Goal: Information Seeking & Learning: Find specific fact

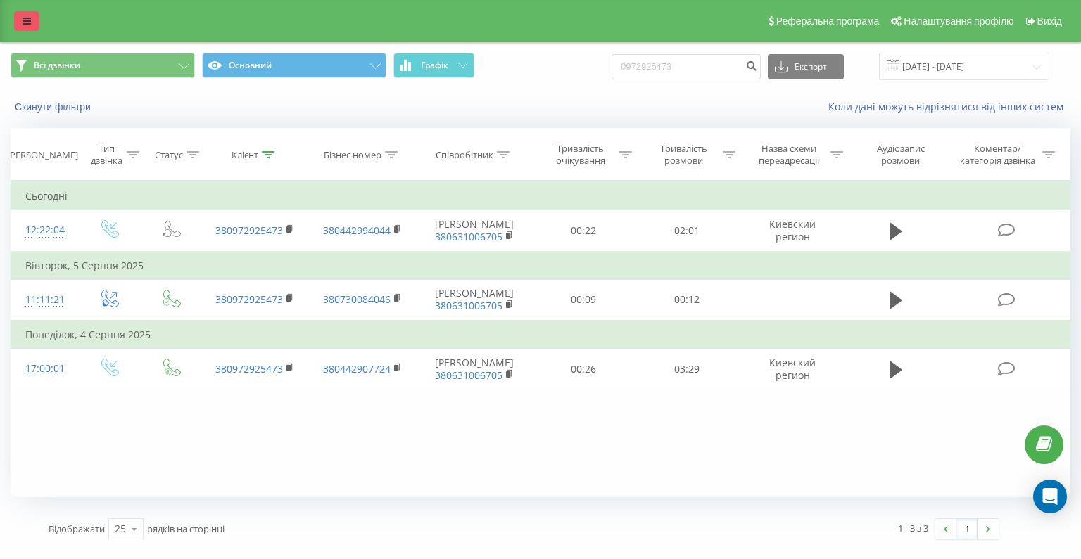
click at [23, 23] on icon at bounding box center [27, 21] width 8 height 10
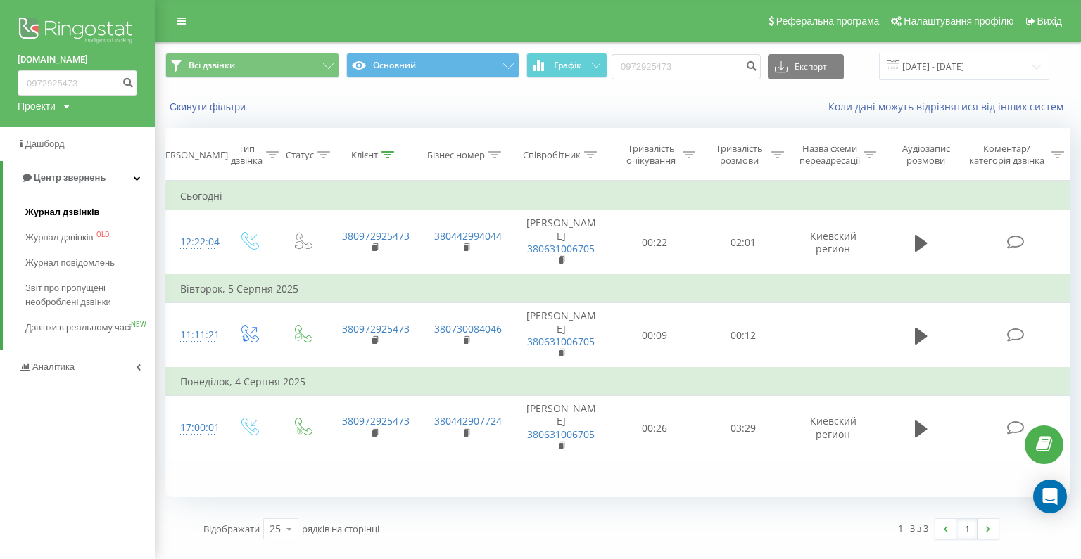
click at [69, 210] on span "Журнал дзвінків" at bounding box center [62, 212] width 75 height 14
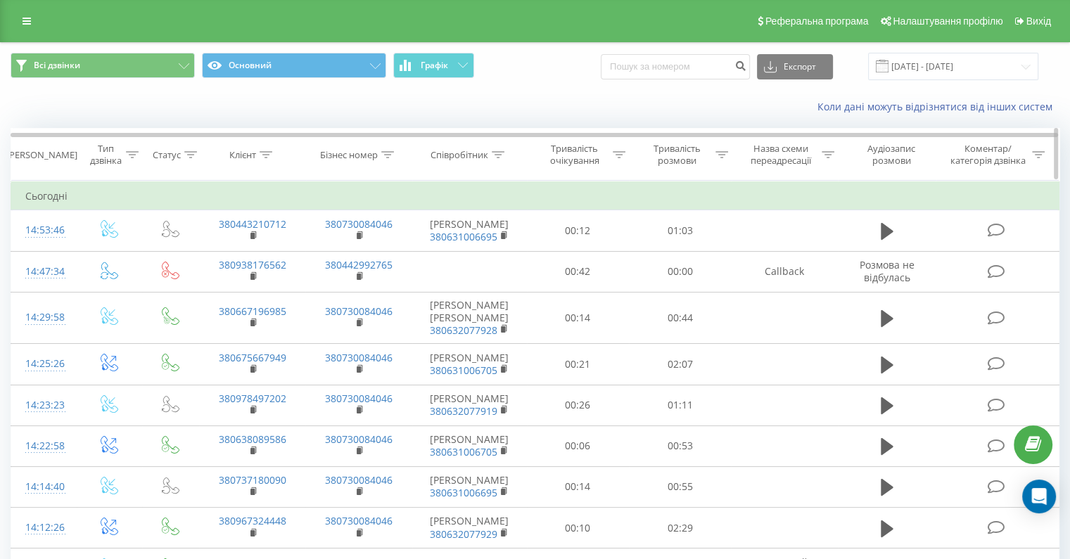
click at [452, 149] on div "Співробітник" at bounding box center [460, 155] width 58 height 12
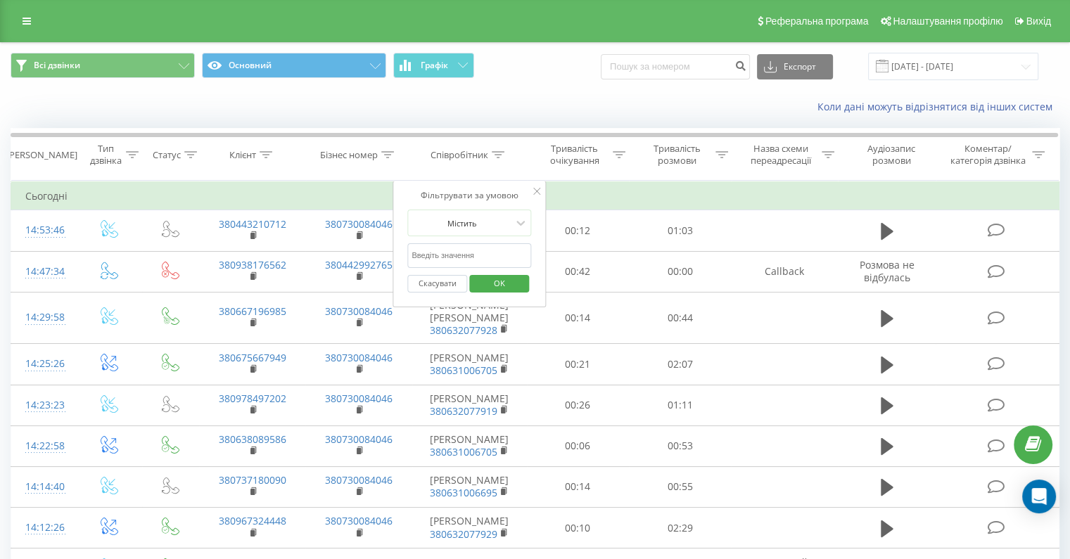
click at [462, 246] on input "text" at bounding box center [469, 255] width 124 height 25
type input "[PERSON_NAME]"
click at [496, 289] on span "OK" at bounding box center [499, 283] width 39 height 22
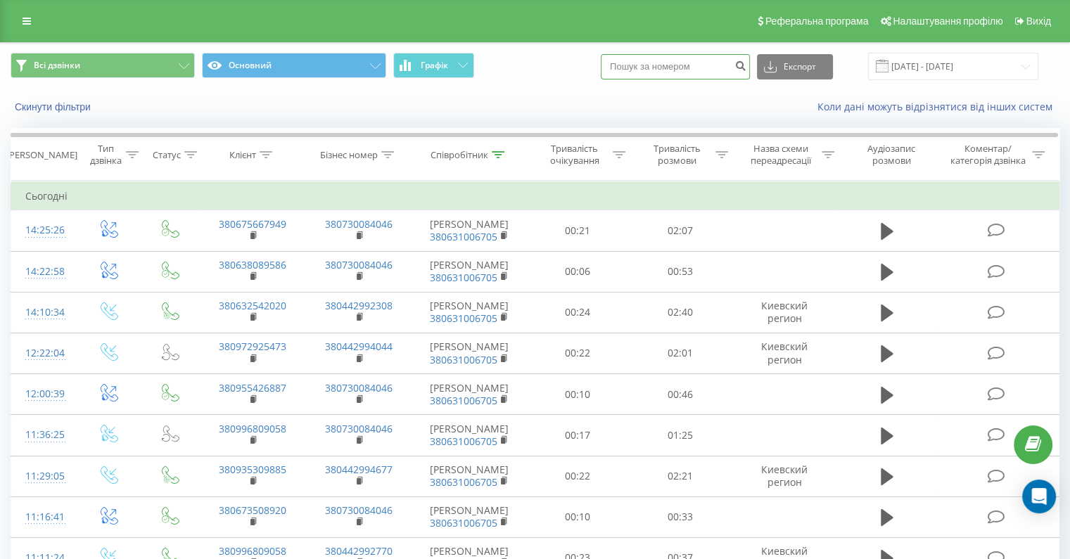
click at [641, 64] on input at bounding box center [675, 66] width 149 height 25
paste input "0632542020"
type input "0632542020"
click at [750, 72] on button "submit" at bounding box center [740, 66] width 19 height 25
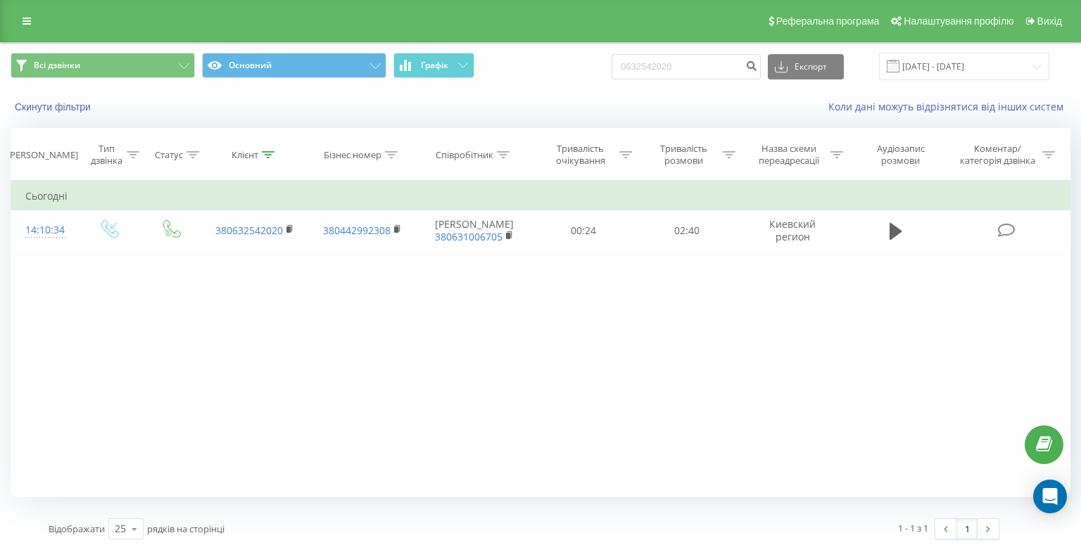
click at [62, 322] on div "Фільтрувати за умовою Дорівнює Введіть значення Скасувати OK Фільтрувати за умо…" at bounding box center [541, 339] width 1060 height 317
